Goal: Information Seeking & Learning: Learn about a topic

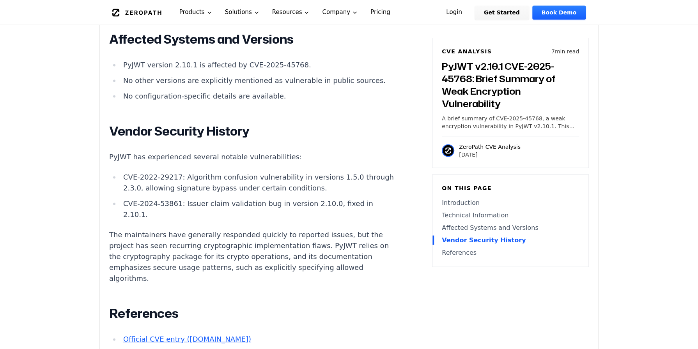
scroll to position [1053, 0]
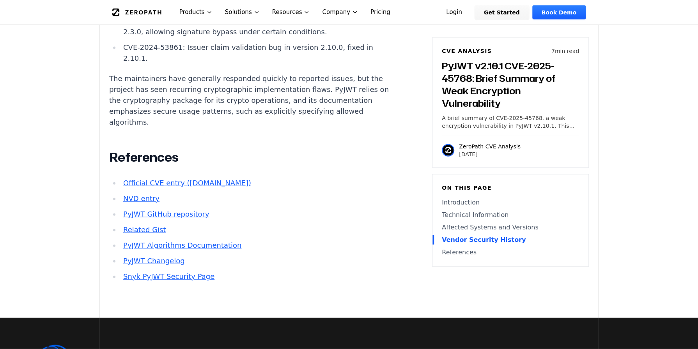
click at [175, 210] on link "PyJWT GitHub repository" at bounding box center [166, 214] width 86 height 8
click at [148, 257] on link "PyJWT Changelog" at bounding box center [154, 261] width 62 height 8
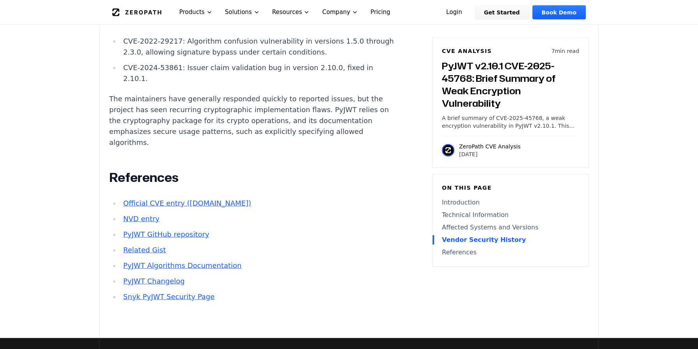
scroll to position [1014, 0]
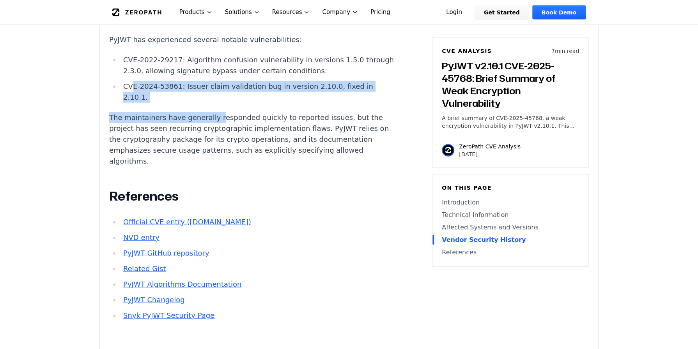
drag, startPoint x: 131, startPoint y: 63, endPoint x: 209, endPoint y: 90, distance: 82.5
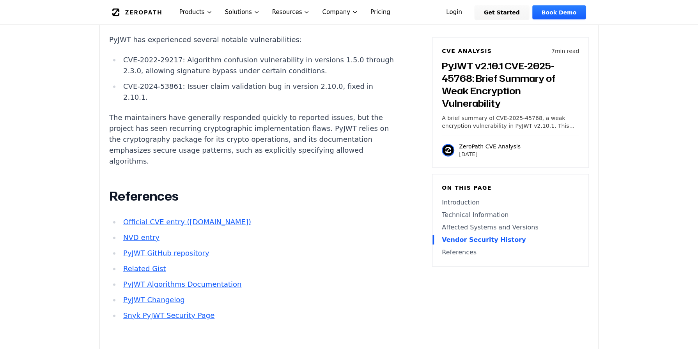
drag, startPoint x: 209, startPoint y: 90, endPoint x: 127, endPoint y: 111, distance: 84.9
click at [128, 112] on p "The maintainers have generally responded quickly to reported issues, but the pr…" at bounding box center [254, 139] width 290 height 55
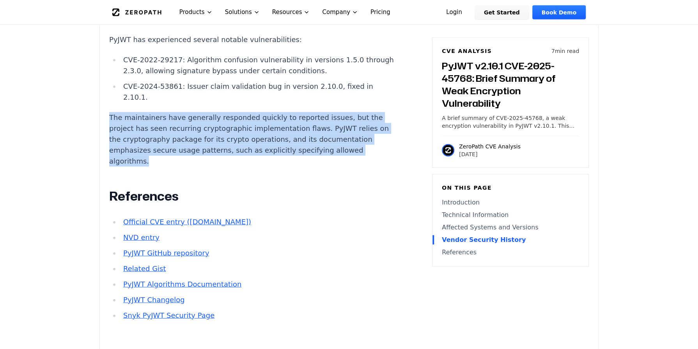
drag, startPoint x: 106, startPoint y: 92, endPoint x: 179, endPoint y: 144, distance: 90.0
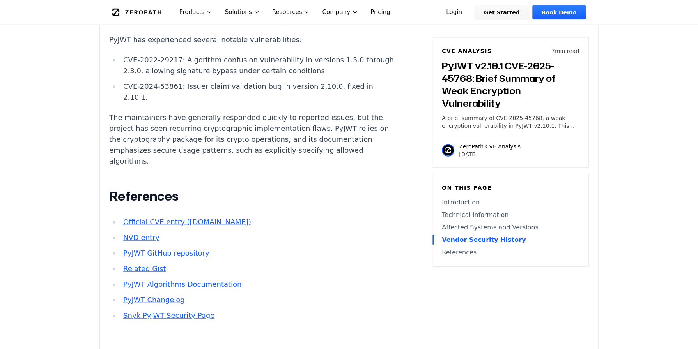
drag, startPoint x: 179, startPoint y: 144, endPoint x: 120, endPoint y: 147, distance: 58.6
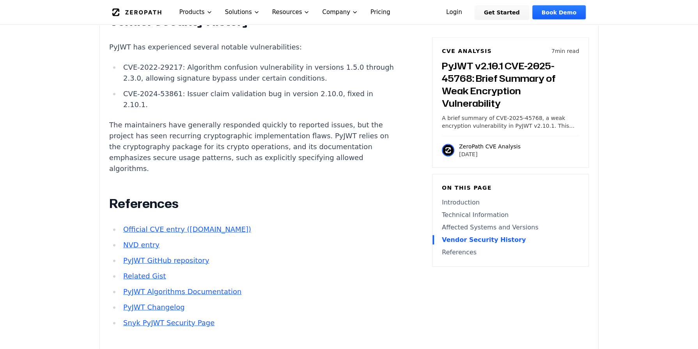
scroll to position [858, 0]
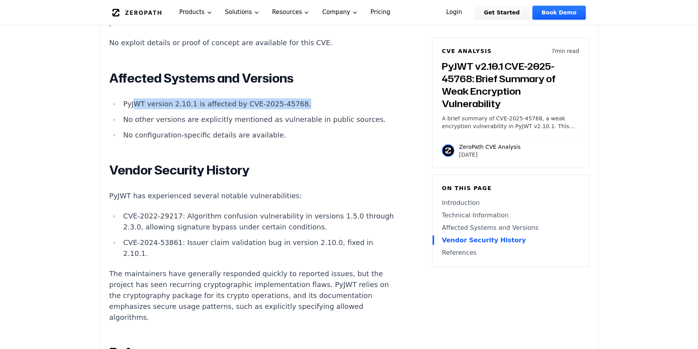
drag, startPoint x: 132, startPoint y: 83, endPoint x: 293, endPoint y: 83, distance: 160.6
click at [293, 98] on li "PyJWT version 2.10.1 is affected by CVE-2025-45768." at bounding box center [259, 103] width 279 height 11
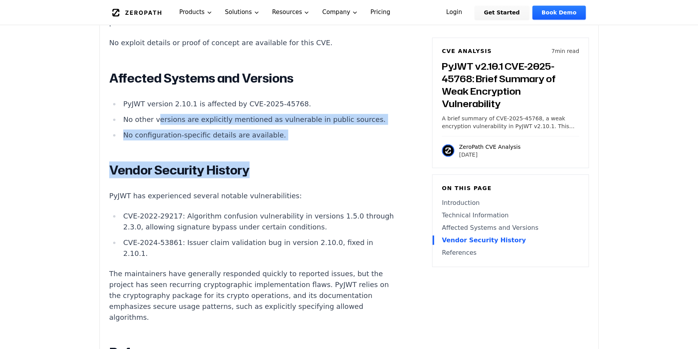
drag, startPoint x: 158, startPoint y: 99, endPoint x: 252, endPoint y: 119, distance: 96.6
click at [252, 119] on div "Introduction JWT tokens are a core component of authentication and authorizatio…" at bounding box center [254, 78] width 290 height 797
drag, startPoint x: 252, startPoint y: 119, endPoint x: 114, endPoint y: 132, distance: 138.2
click at [114, 132] on div "Introduction JWT tokens are a core component of authentication and authorizatio…" at bounding box center [254, 78] width 290 height 797
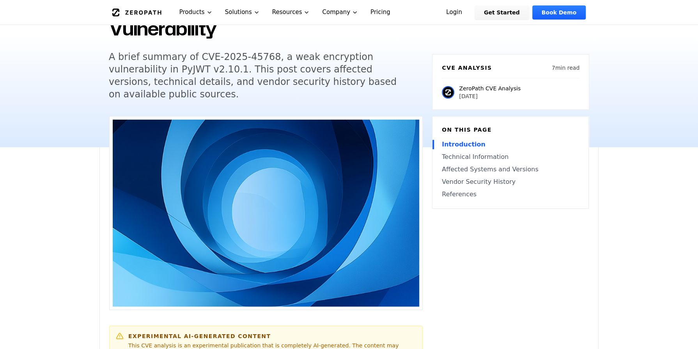
scroll to position [0, 0]
